Goal: Obtain resource: Download file/media

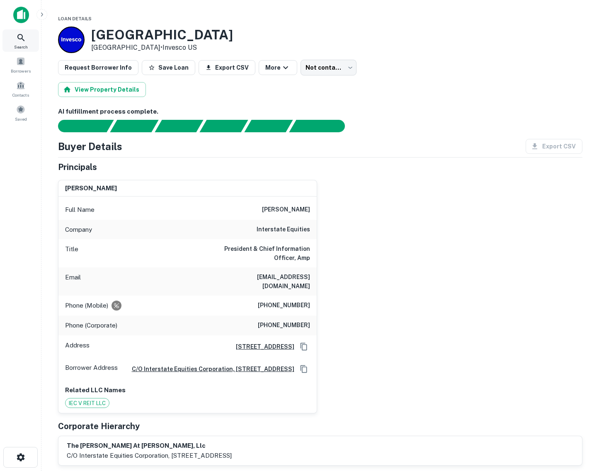
click at [19, 40] on icon at bounding box center [21, 38] width 10 height 10
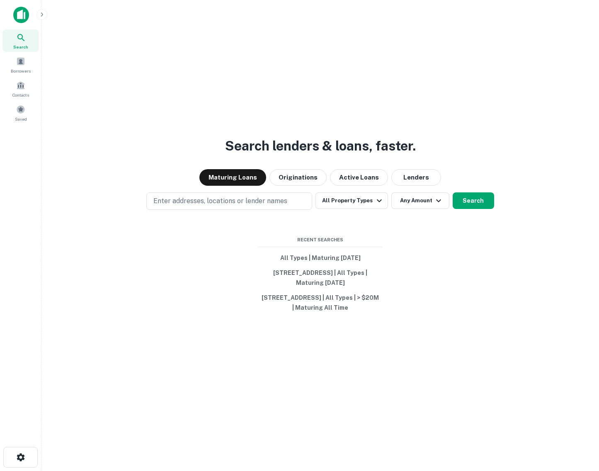
click at [178, 196] on p "Enter addresses, locations or lender names" at bounding box center [220, 201] width 134 height 10
type input "**********"
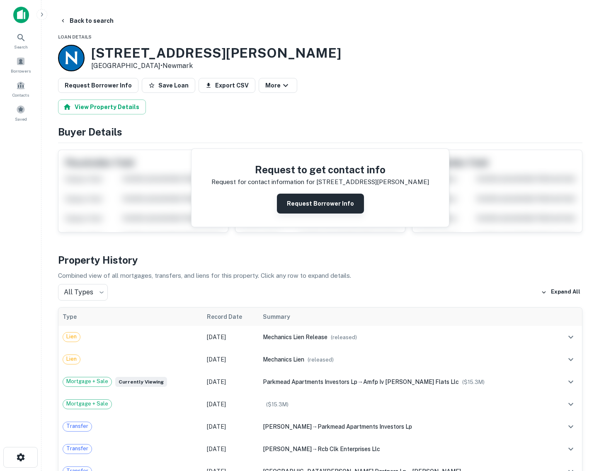
click at [313, 204] on button "Request Borrower Info" at bounding box center [320, 203] width 87 height 20
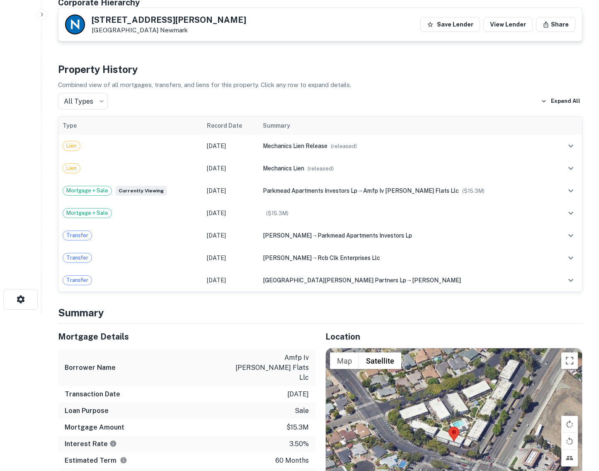
scroll to position [143, 0]
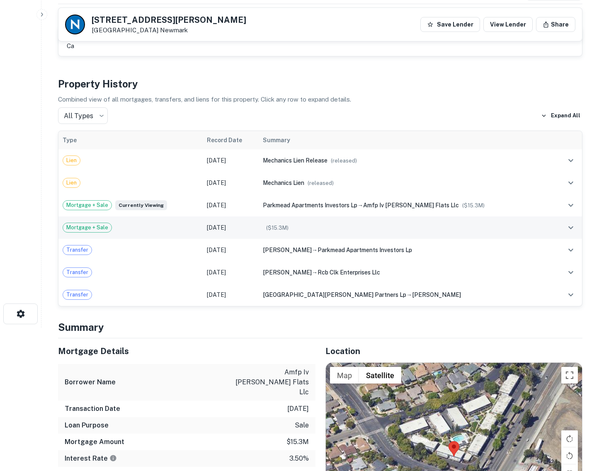
click at [71, 149] on th "Type" at bounding box center [130, 140] width 144 height 18
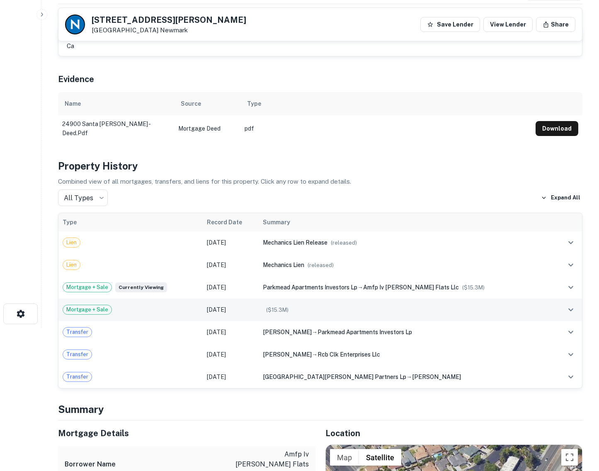
click at [75, 308] on span "Mortgage + Sale" at bounding box center [87, 309] width 48 height 8
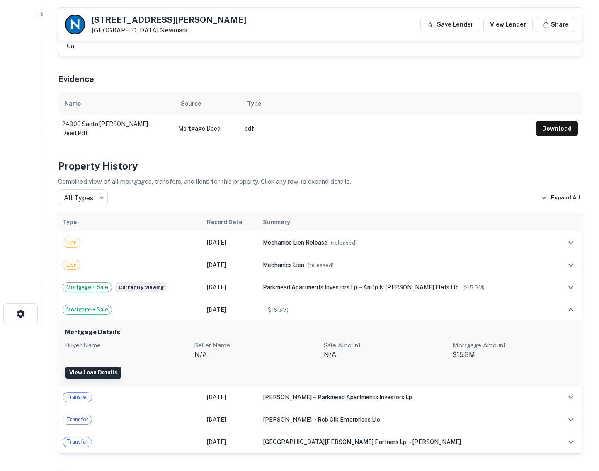
click at [92, 372] on link "View Loan Details" at bounding box center [93, 372] width 56 height 12
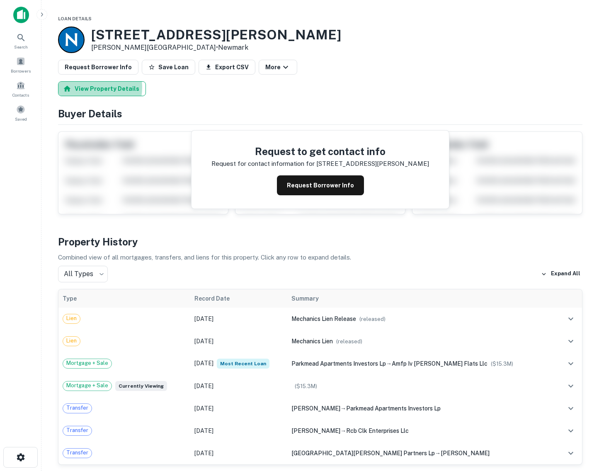
click at [88, 88] on button "View Property Details" at bounding box center [102, 88] width 88 height 15
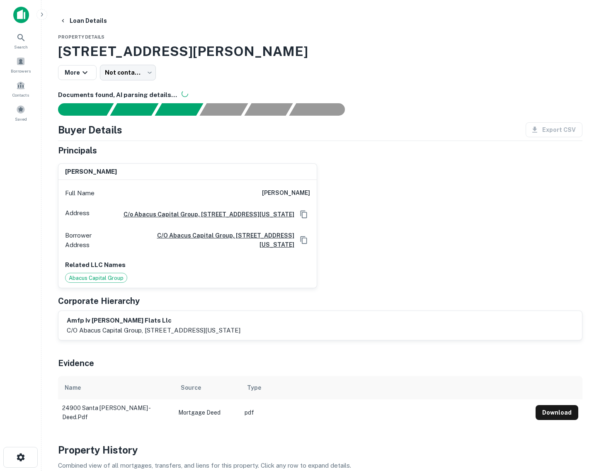
click at [92, 282] on span "Abacus Capital Group" at bounding box center [95, 278] width 61 height 8
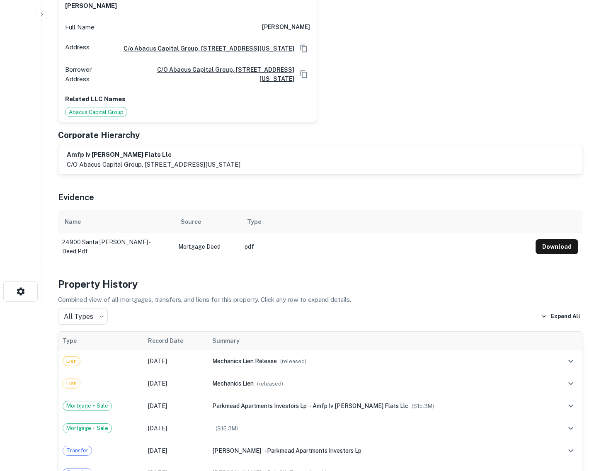
scroll to position [207, 0]
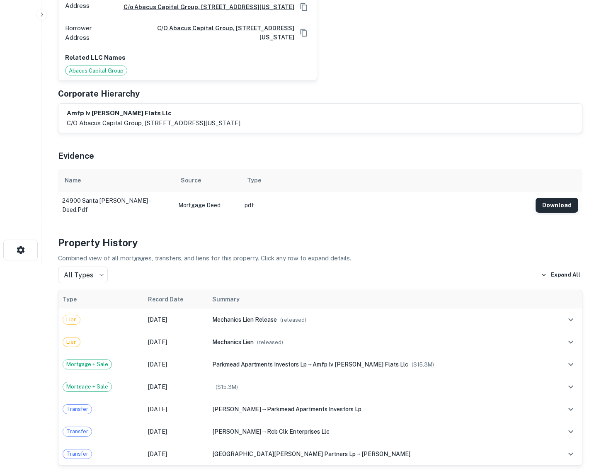
click at [562, 211] on button "Download" at bounding box center [556, 205] width 43 height 15
